Goal: Task Accomplishment & Management: Use online tool/utility

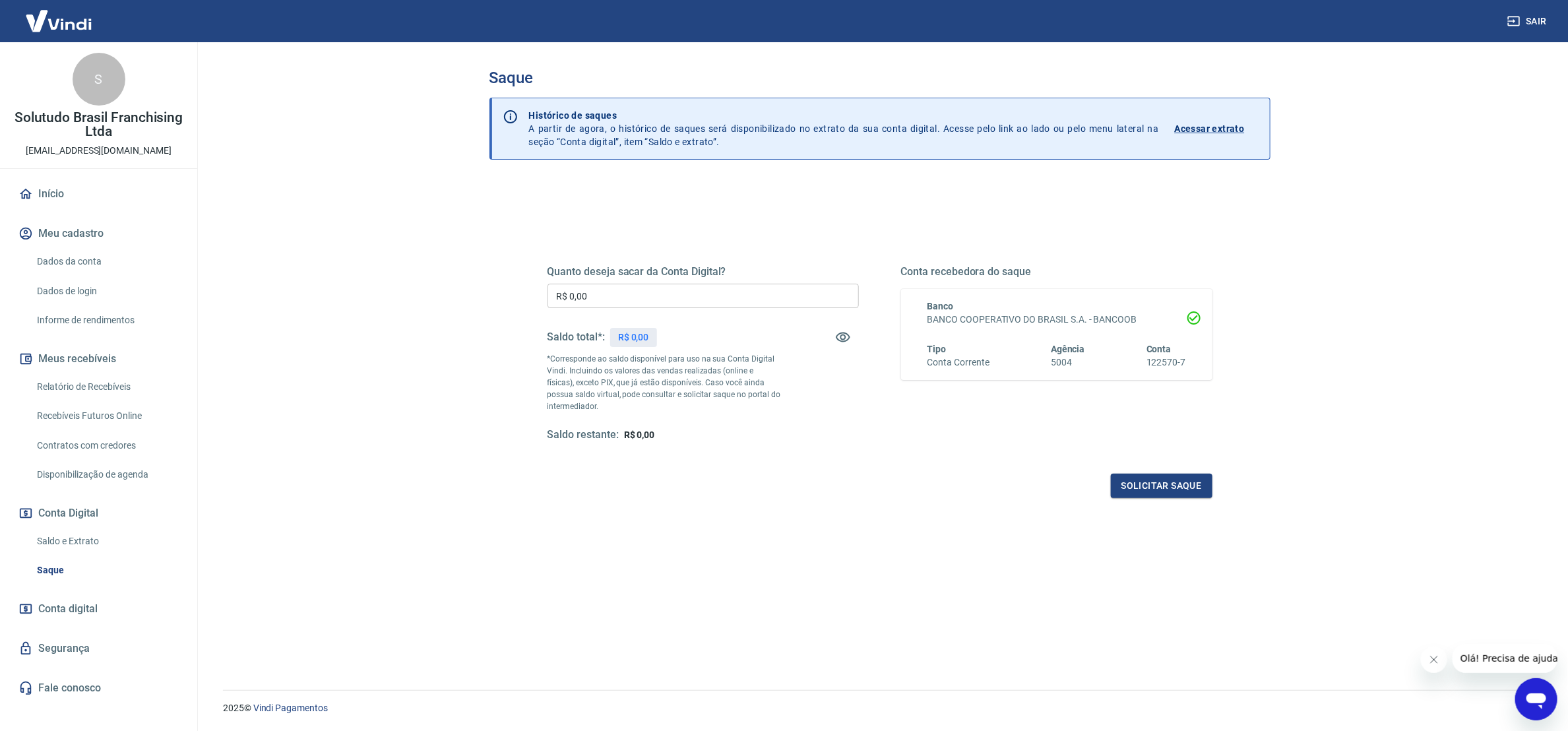
drag, startPoint x: 724, startPoint y: 534, endPoint x: 727, endPoint y: 525, distance: 9.5
click at [725, 534] on div "Quanto deseja sacar da Conta Digital? R$ 0,00 ​ Saldo total*: R$ 0,00 *Correspo…" at bounding box center [880, 475] width 781 height 590
click at [655, 282] on div "Quanto deseja sacar da Conta Digital? R$ 0,00 ​ Saldo total*: R$ 6.843,41 *Corr…" at bounding box center [703, 353] width 311 height 177
click at [655, 283] on div "Quanto deseja sacar da Conta Digital? R$ 0,00 ​ Saldo total*: R$ 6.843,41 *Corr…" at bounding box center [703, 353] width 311 height 177
click at [660, 297] on input "R$ 0,00" at bounding box center [703, 295] width 311 height 24
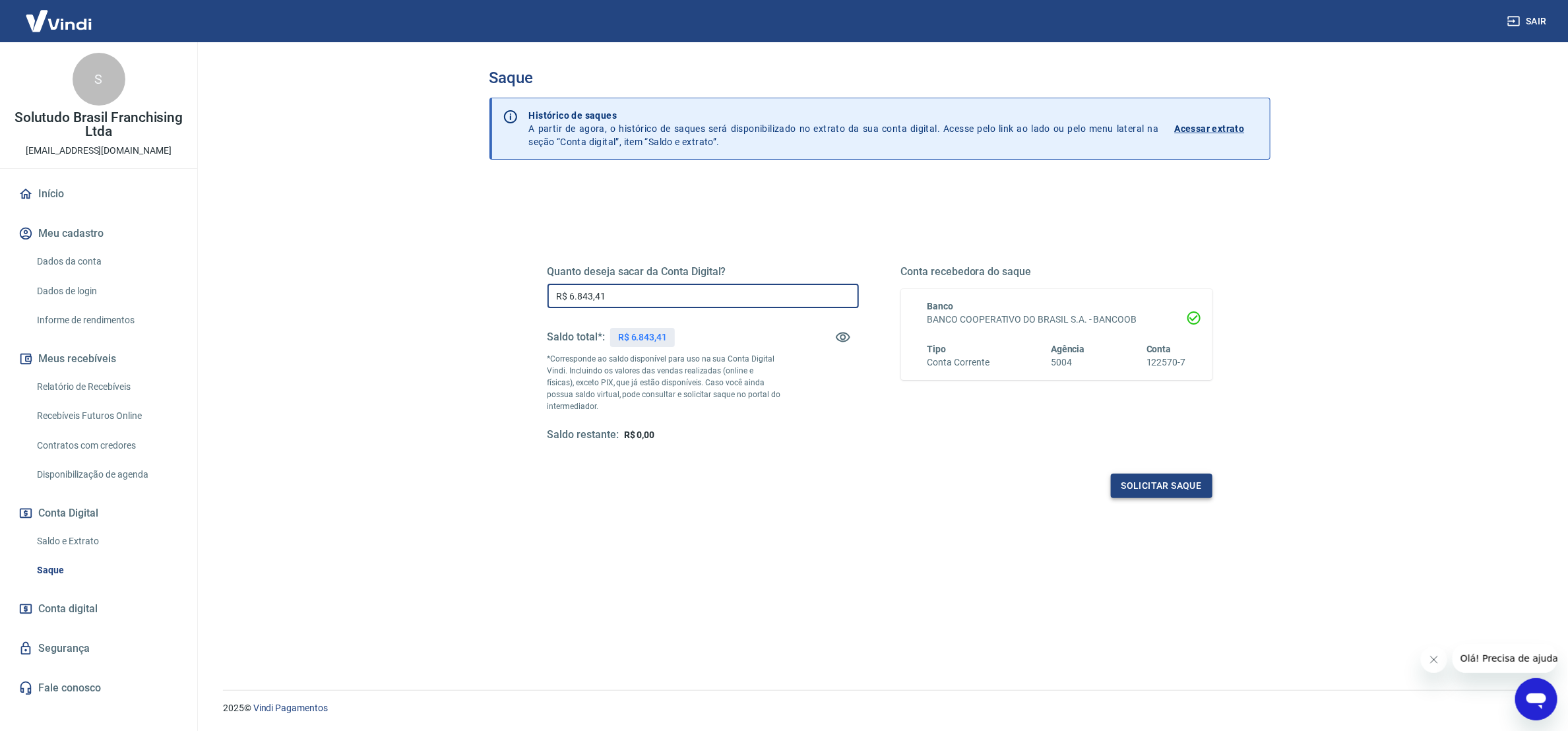
type input "R$ 6.843,41"
click at [1166, 487] on button "Solicitar saque" at bounding box center [1162, 485] width 102 height 24
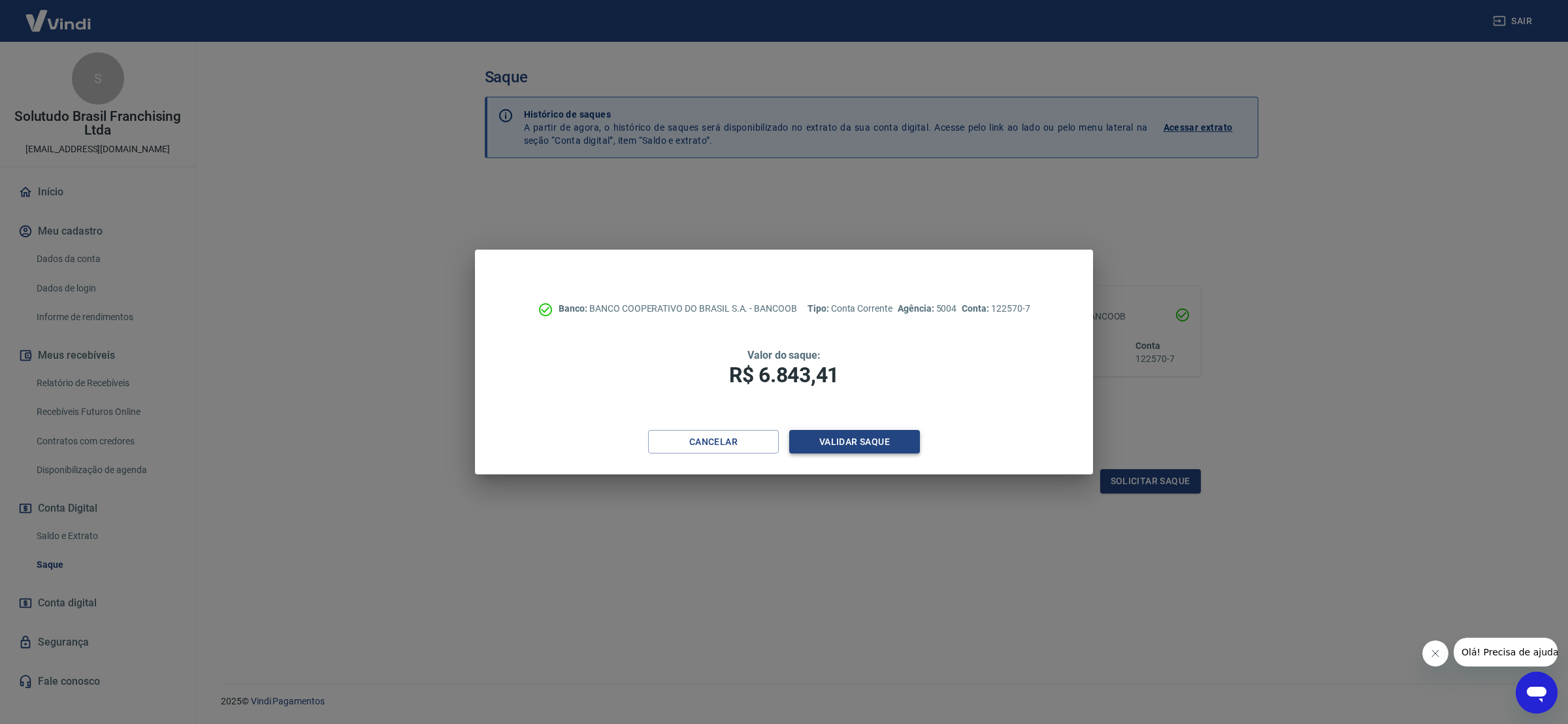
click at [884, 444] on button "Validar saque" at bounding box center [854, 441] width 130 height 24
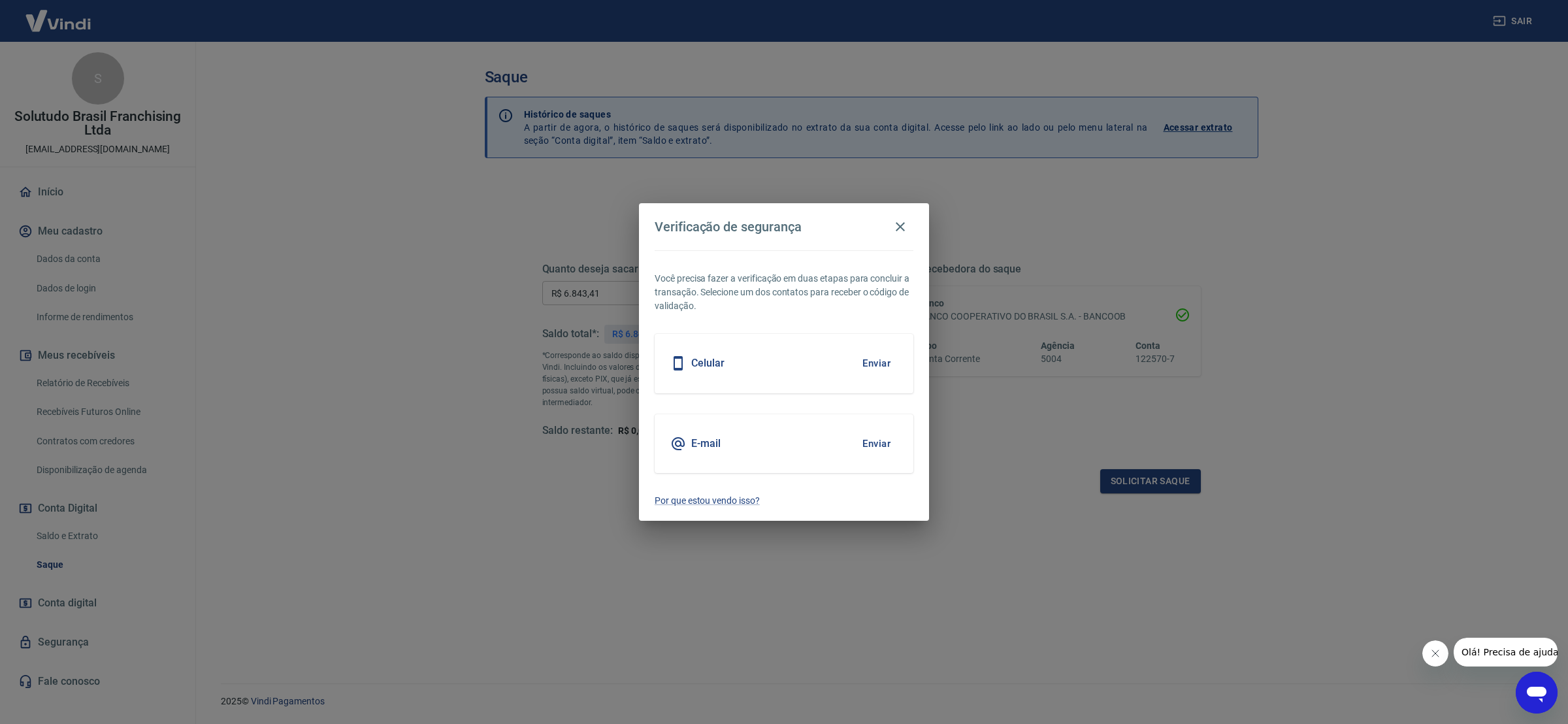
click at [884, 441] on button "Enviar" at bounding box center [877, 443] width 43 height 27
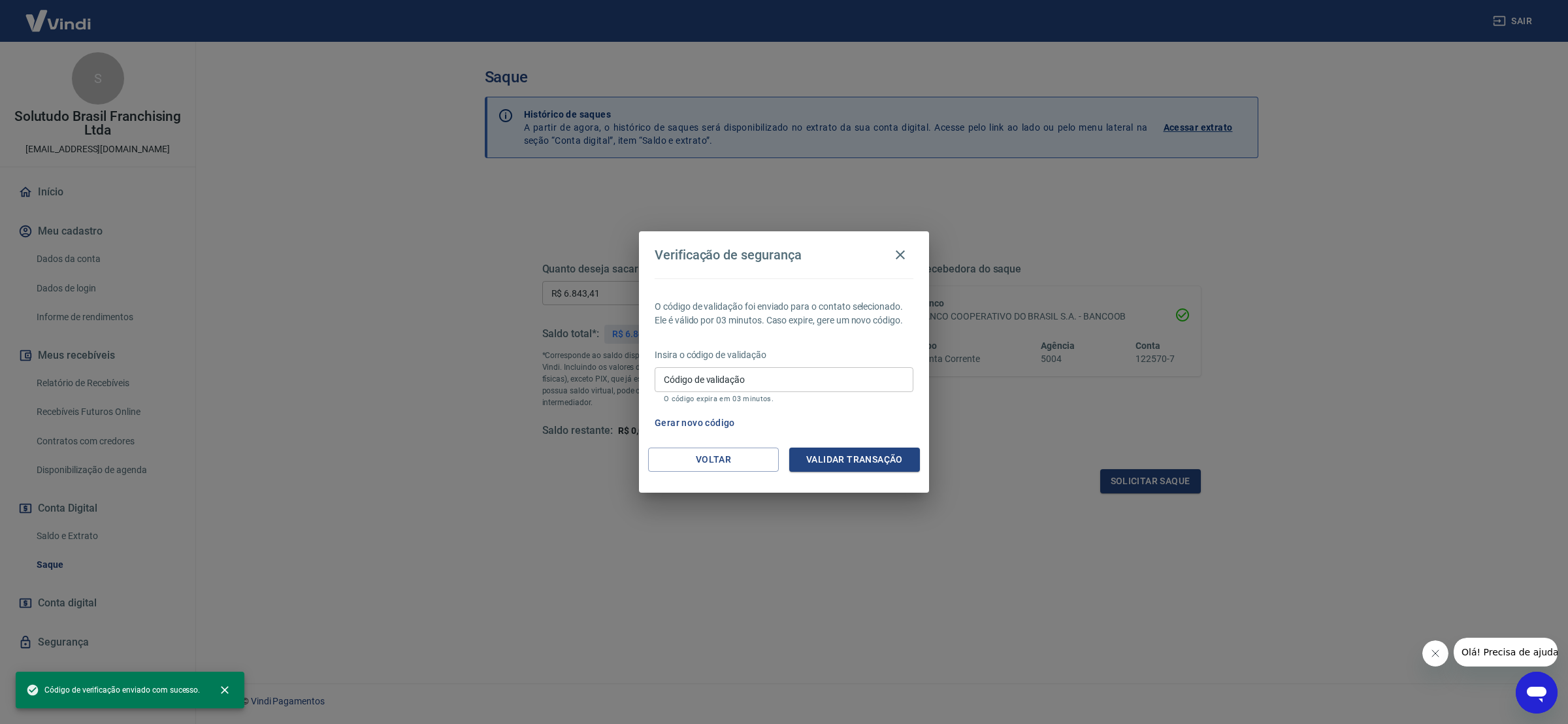
click at [754, 373] on input "Código de validação" at bounding box center [784, 378] width 259 height 24
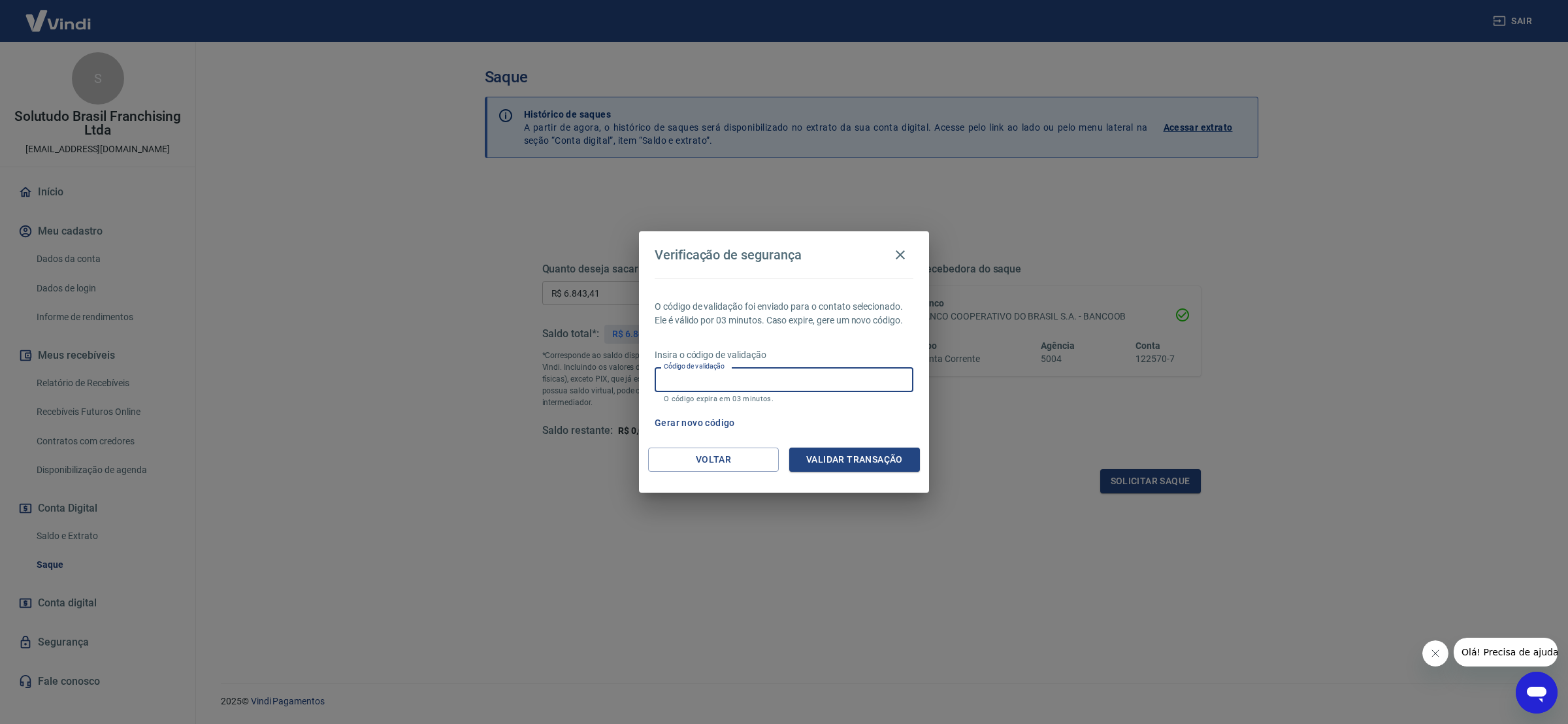
paste input "916557"
type input "916557"
click at [839, 457] on button "Validar transação" at bounding box center [854, 459] width 130 height 24
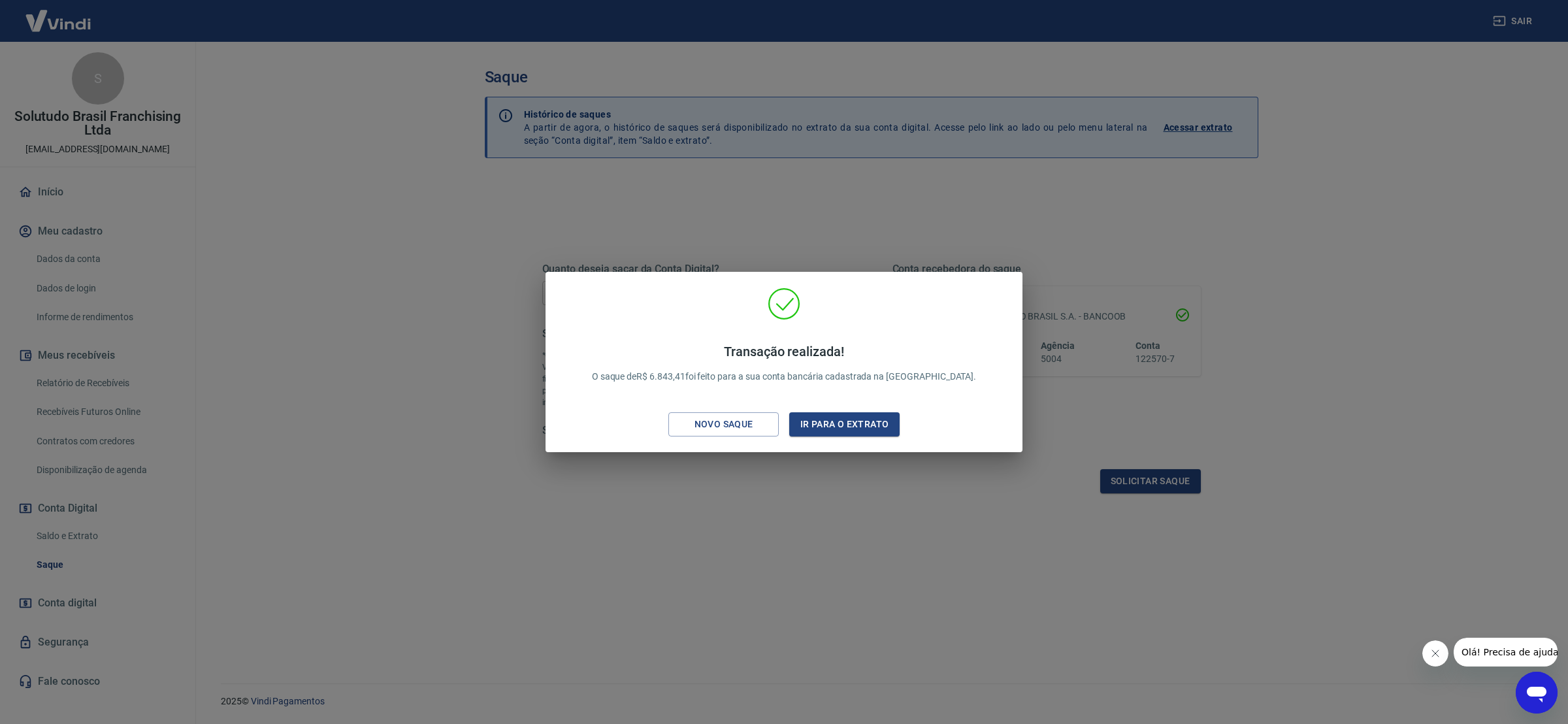
drag, startPoint x: 615, startPoint y: 545, endPoint x: 428, endPoint y: 516, distance: 189.2
click at [614, 543] on div "Transação realizada! O saque de R$ 6.843,41 foi feito para a sua conta bancária…" at bounding box center [784, 362] width 1568 height 724
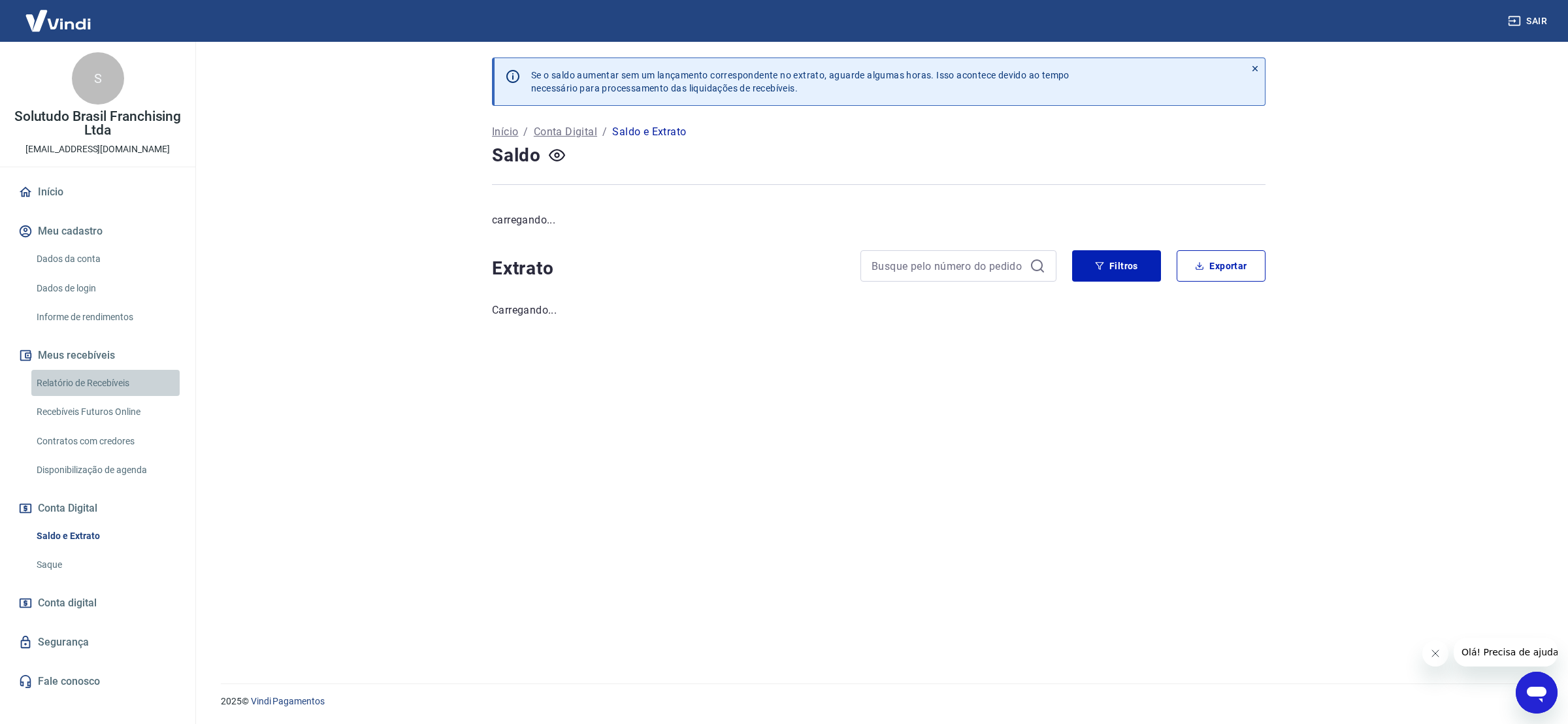
click at [105, 378] on link "Relatório de Recebíveis" at bounding box center [105, 383] width 148 height 27
